Goal: Information Seeking & Learning: Learn about a topic

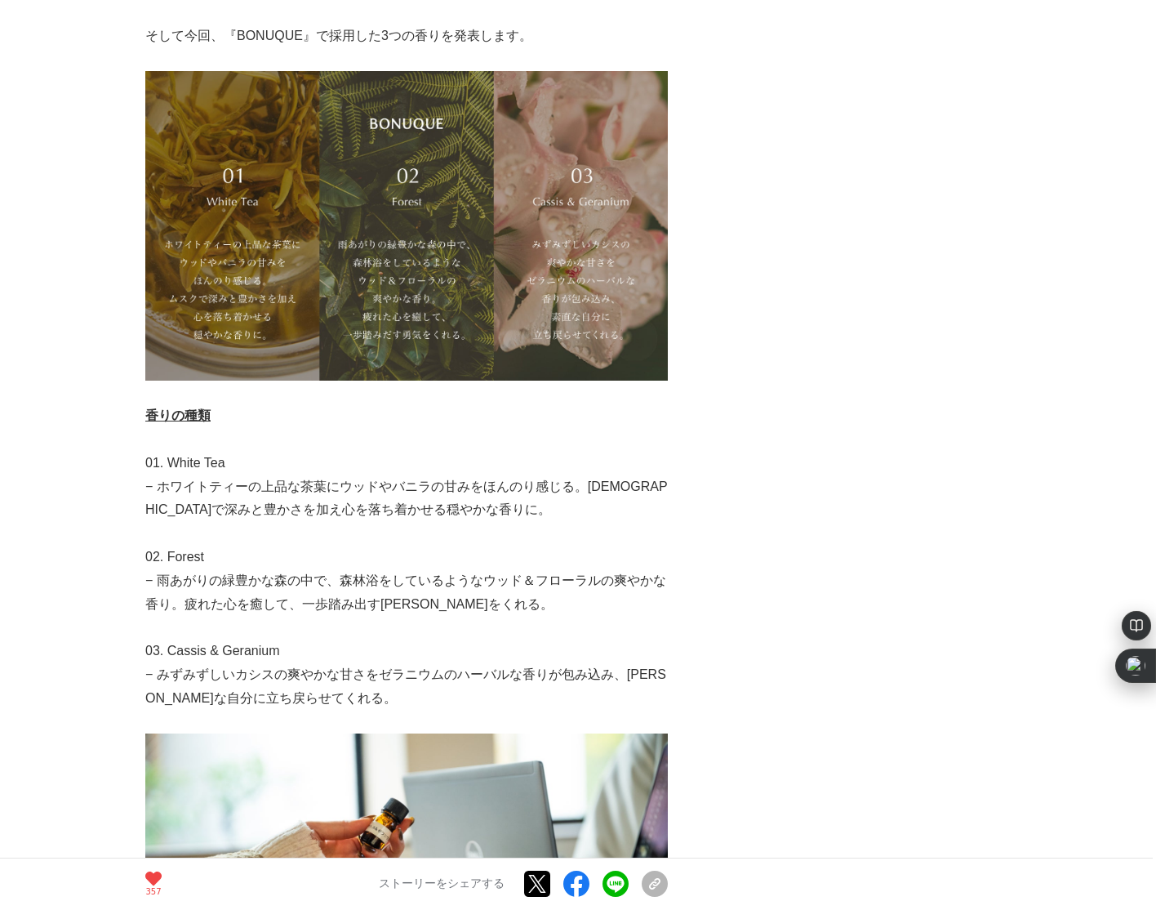
scroll to position [6722, 0]
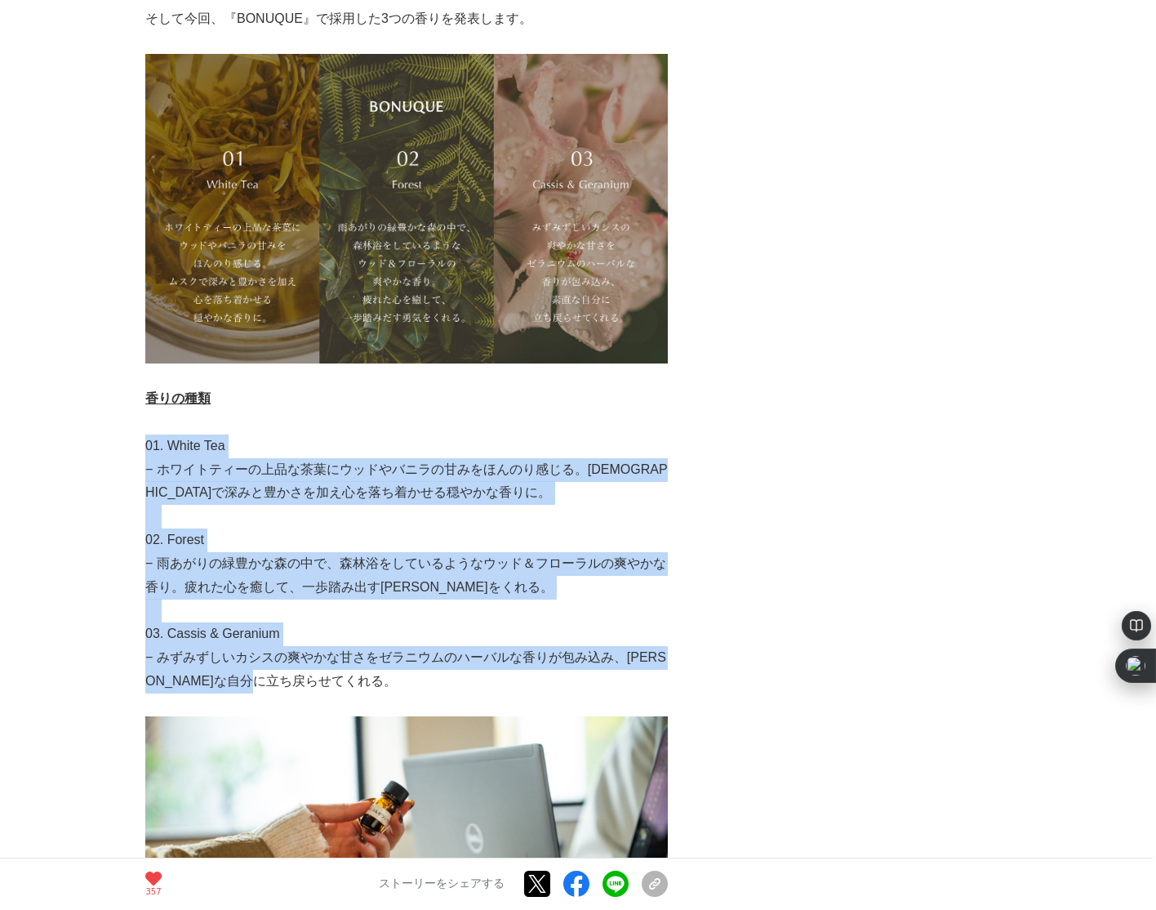
drag, startPoint x: 332, startPoint y: 586, endPoint x: 146, endPoint y: 355, distance: 296.7
copy div "01. White Tea − ホワイトティーの上品な茶葉にウッドやバニラの甘みをほんのり感じる。ムスクで深みと豊かさを加え心を落ち着かせる穏やかな香りに。 …"
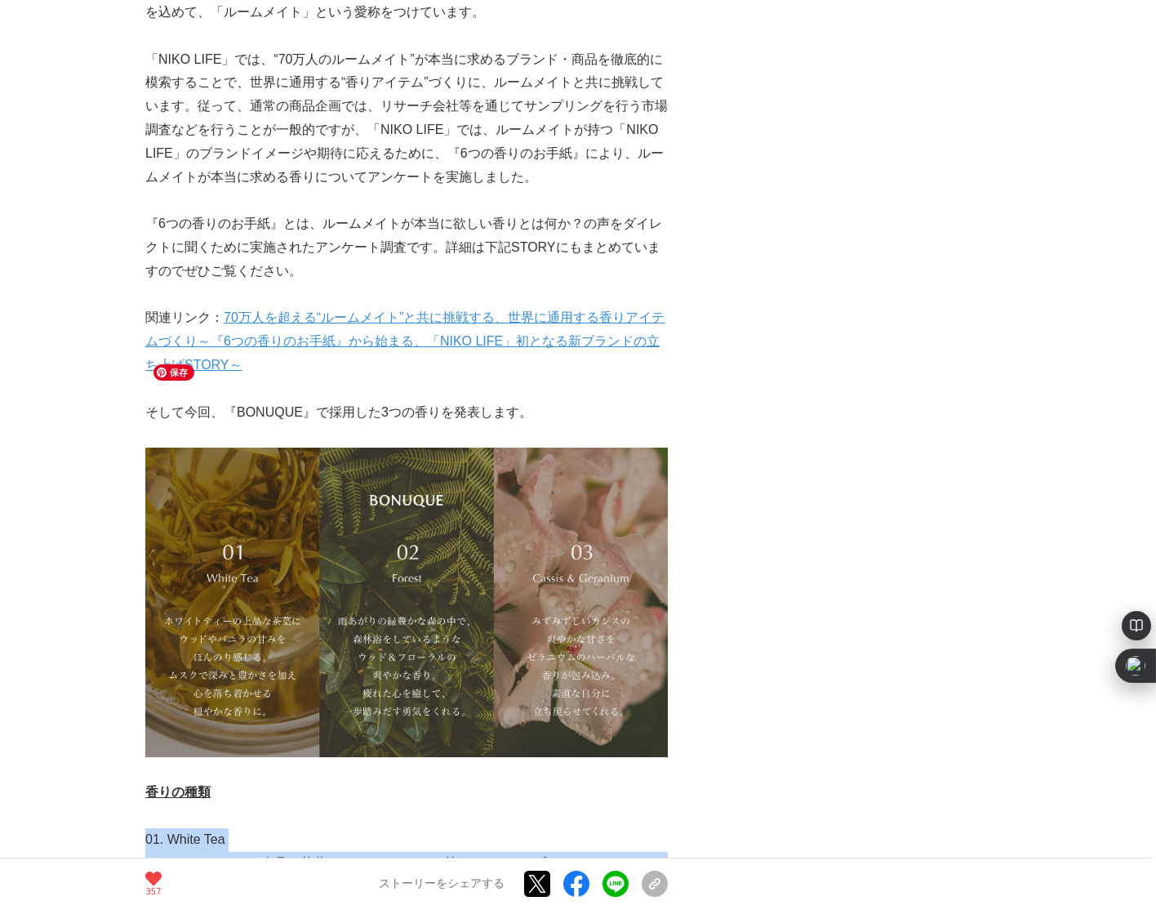
scroll to position [6140, 0]
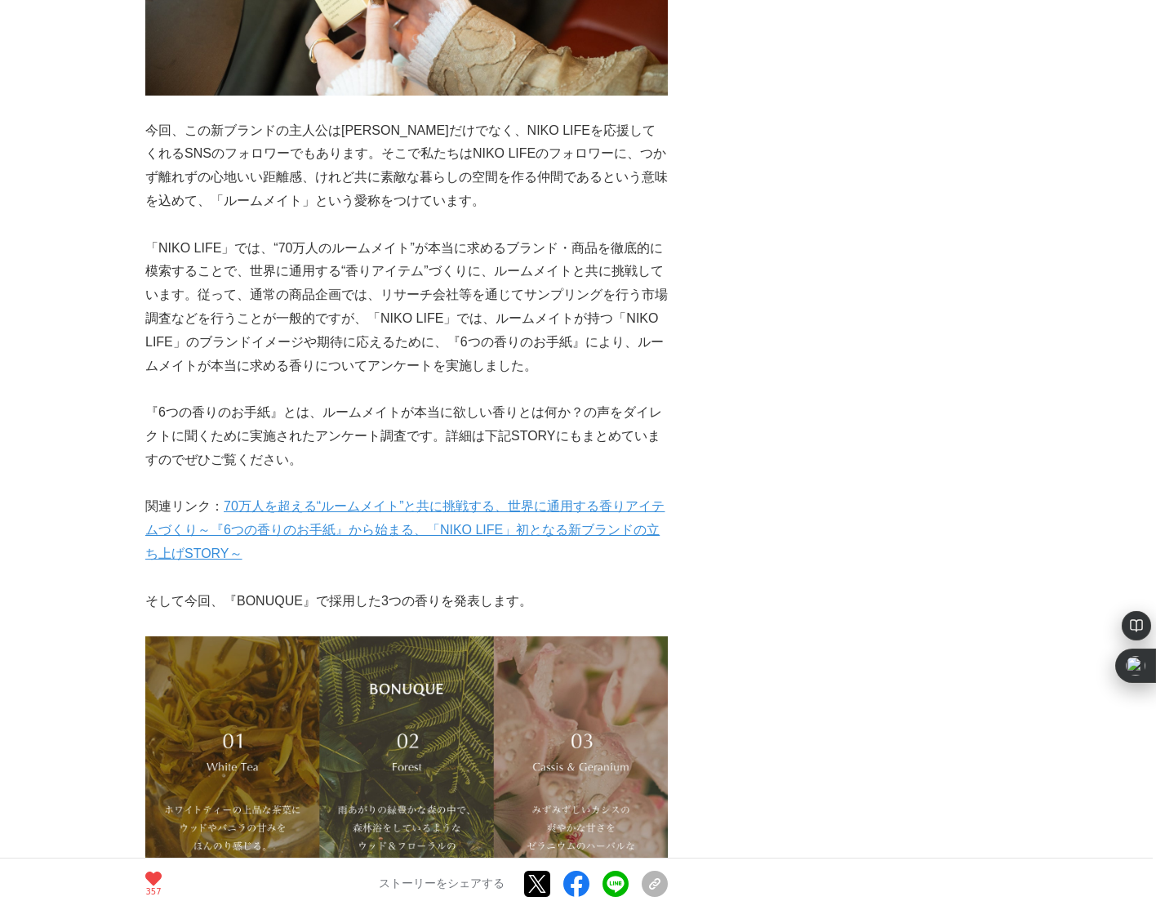
click at [446, 499] on link "70万人を超える“ルームメイト”と共に挑戦する、世界に通用する香りアイテムづくり～『6つの香りのお手紙』から始まる、「NIKO LIFE」初となる新ブランドの…" at bounding box center [404, 529] width 519 height 61
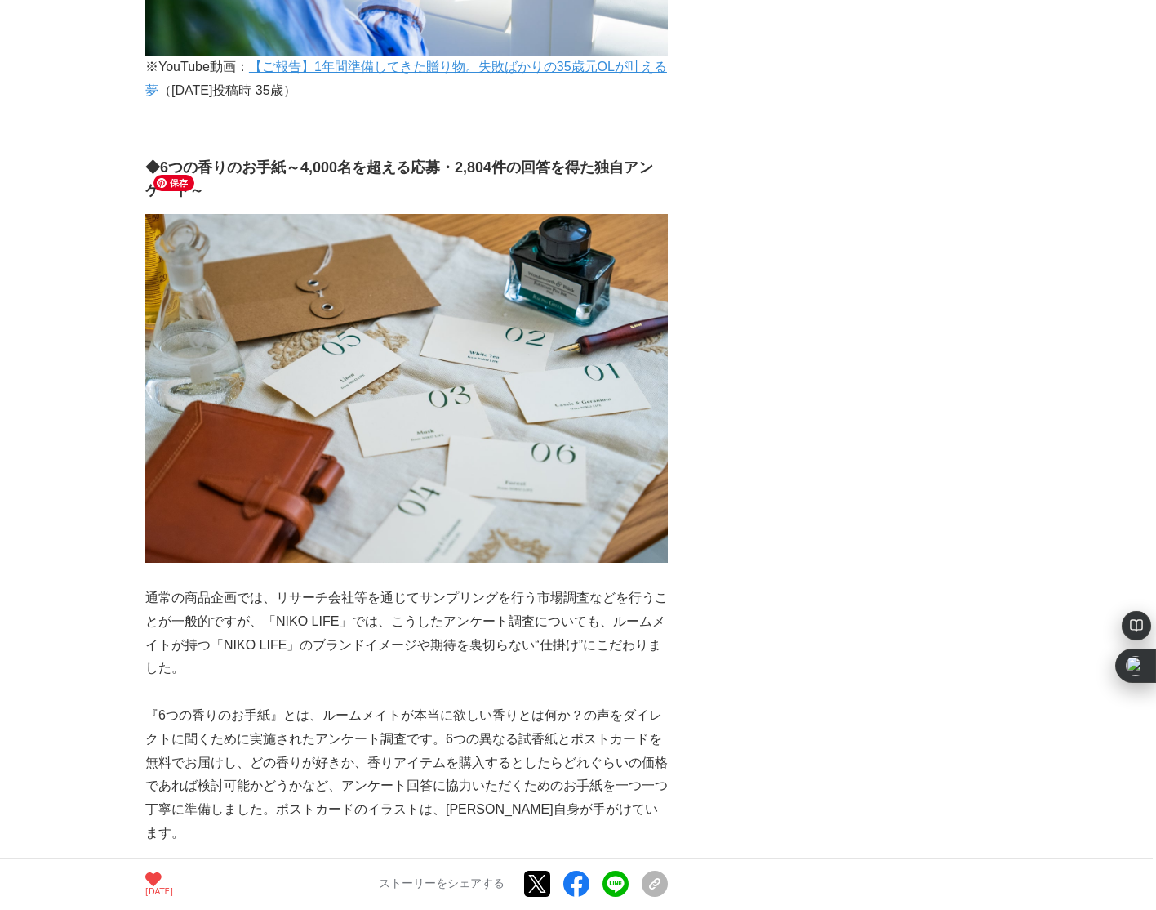
scroll to position [4897, 0]
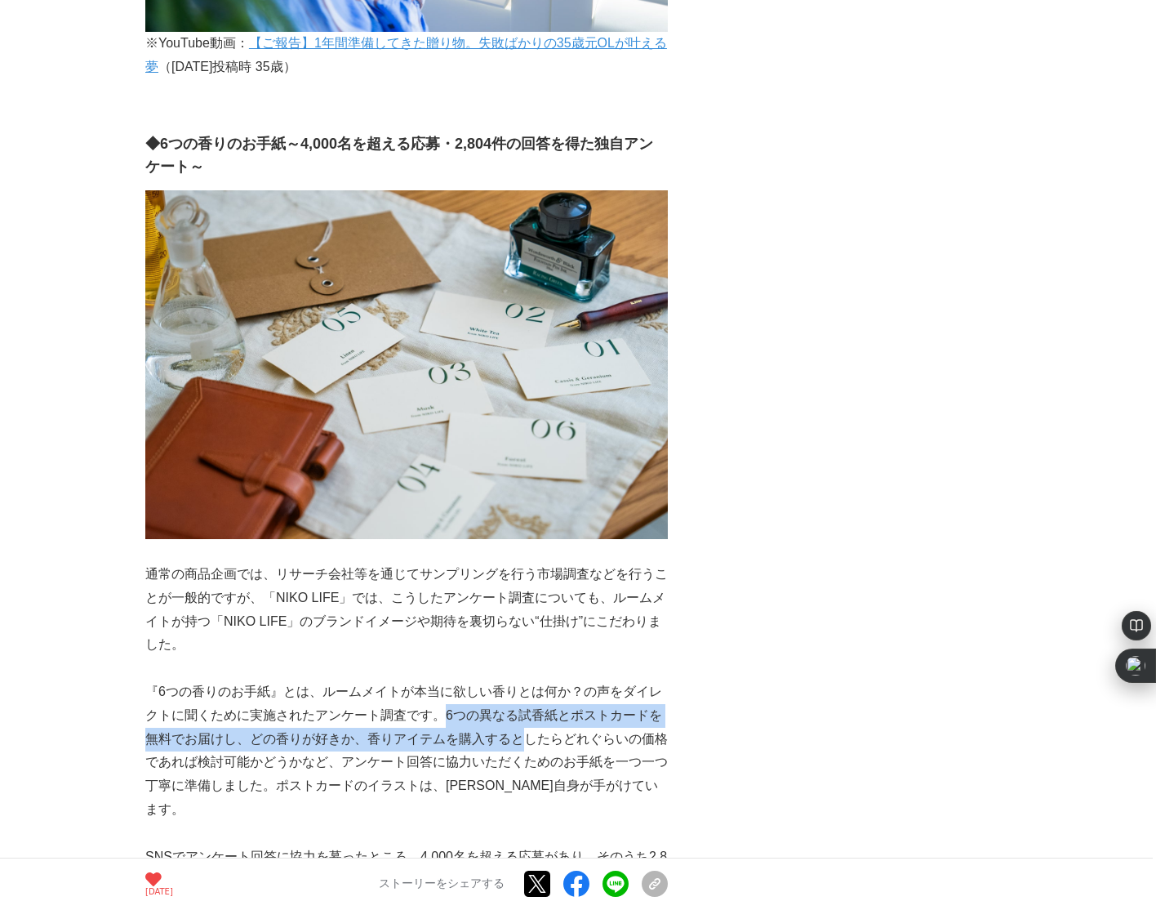
drag, startPoint x: 441, startPoint y: 668, endPoint x: 523, endPoint y: 693, distance: 86.3
click at [523, 693] on p "『6つの香りのお手紙』とは、ルームメイトが本当に欲しい香りとは何か？の声をダイレクトに聞くために実施されたアンケート調査です。6つの異なる試香紙とポストカード…" at bounding box center [406, 750] width 523 height 141
click at [411, 576] on p "通常の商品企画では、リサーチ会社等を通じてサンプリングを行う市場調査などを行うことが一般的ですが、「NIKO LIFE」では、こうしたアンケート調査についても…" at bounding box center [406, 610] width 523 height 94
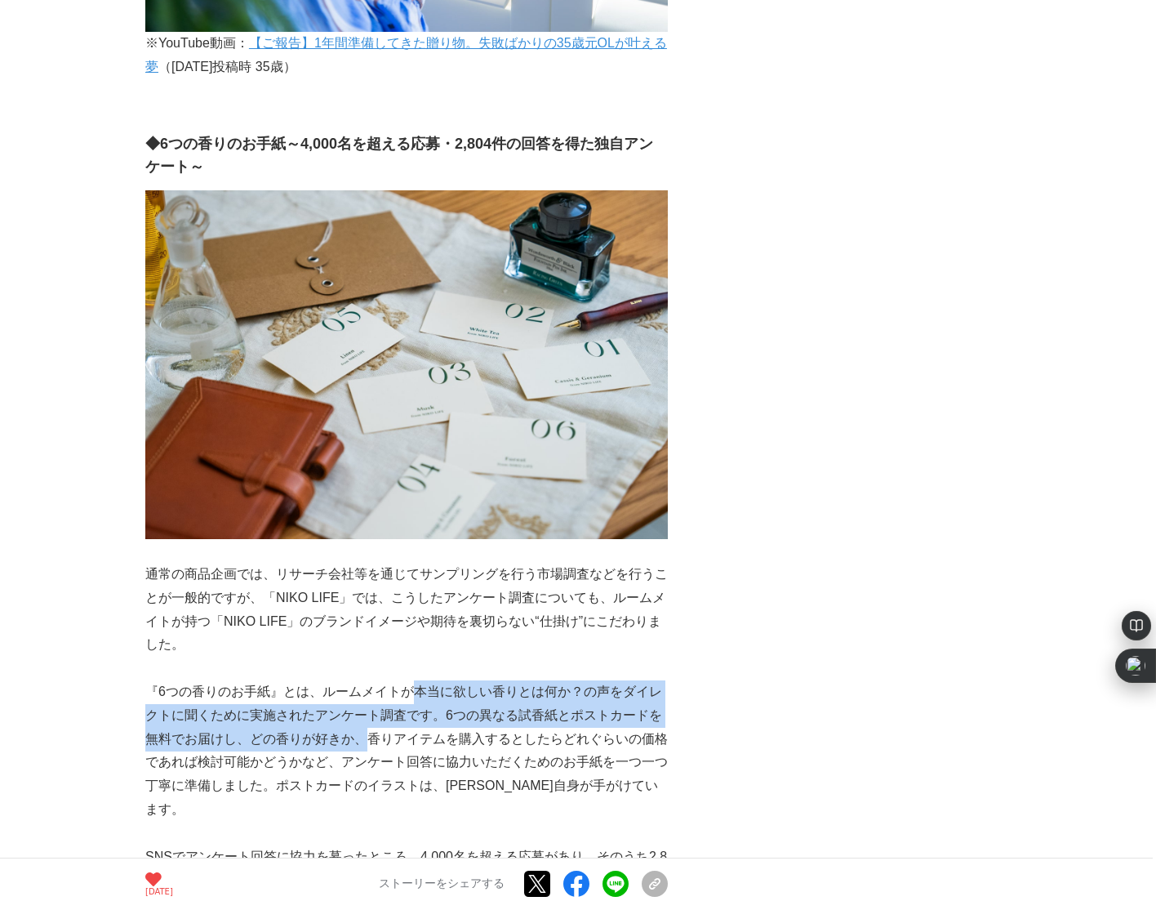
drag, startPoint x: 411, startPoint y: 643, endPoint x: 365, endPoint y: 692, distance: 67.0
click at [365, 692] on p "『6つの香りのお手紙』とは、ルームメイトが本当に欲しい香りとは何か？の声をダイレクトに聞くために実施されたアンケート調査です。6つの異なる試香紙とポストカード…" at bounding box center [406, 750] width 523 height 141
copy p "本当に欲しい香りとは何か？の声をダイレクトに聞くために実施されたアンケート調査です。6つの異なる試香紙とポストカードを無料でお届けし、どの香りが好きか、"
